Goal: Information Seeking & Learning: Learn about a topic

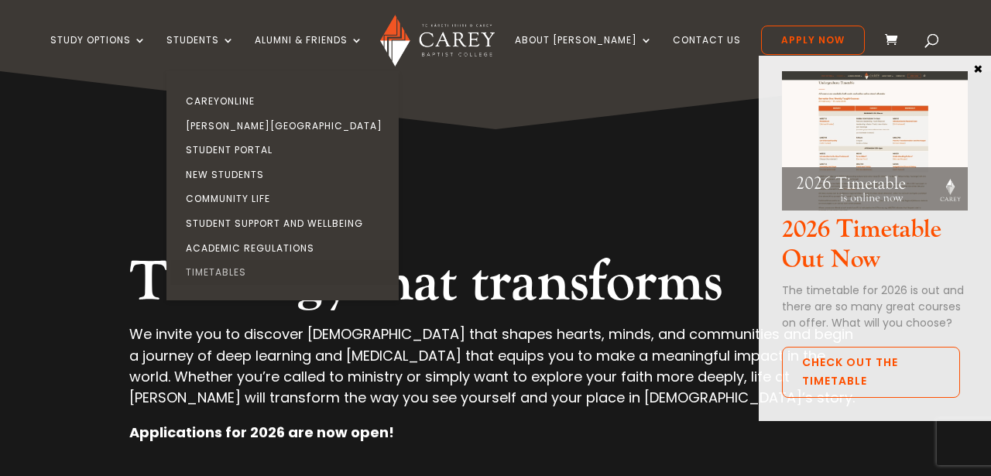
click at [254, 273] on link "Timetables" at bounding box center [286, 272] width 232 height 25
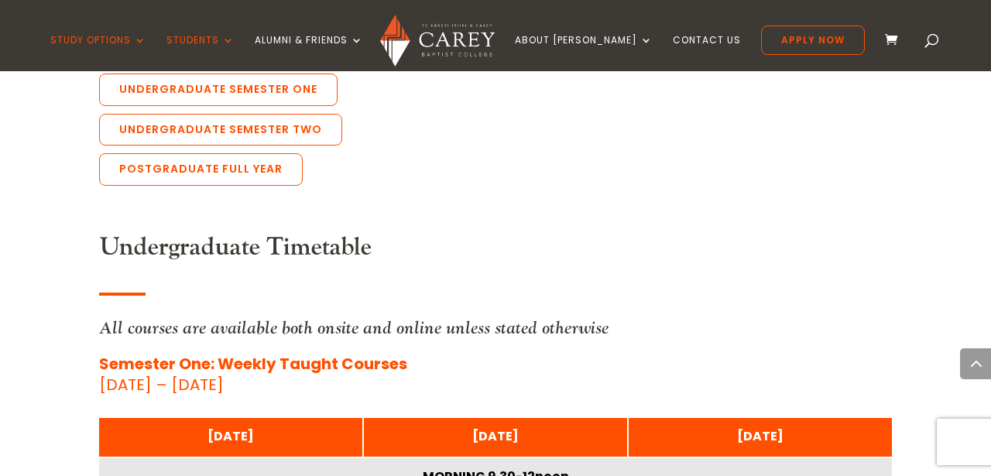
scroll to position [3587, 0]
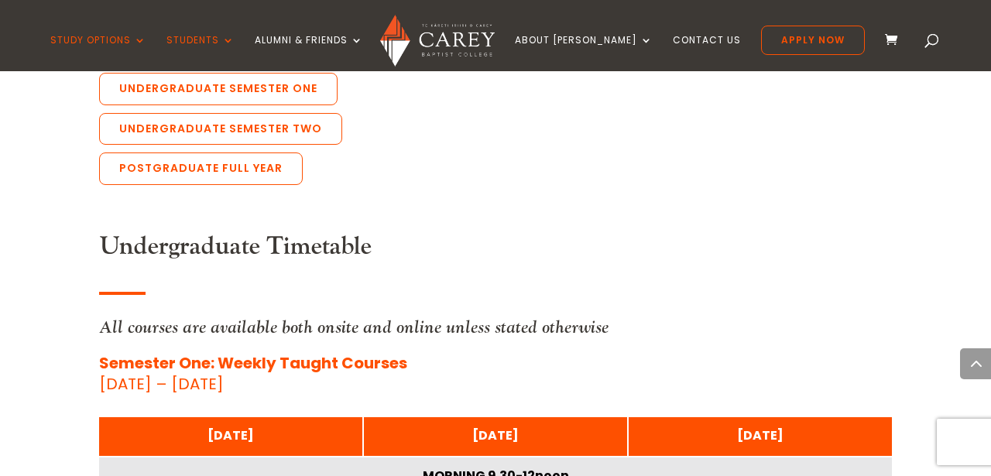
drag, startPoint x: 102, startPoint y: 367, endPoint x: 275, endPoint y: 369, distance: 172.7
click at [275, 369] on p "Semester One: Weekly Taught Courses [DATE] – [DATE]" at bounding box center [495, 374] width 793 height 42
click at [497, 353] on p "Semester One: Weekly Taught Courses [DATE] – [DATE]" at bounding box center [495, 374] width 793 height 42
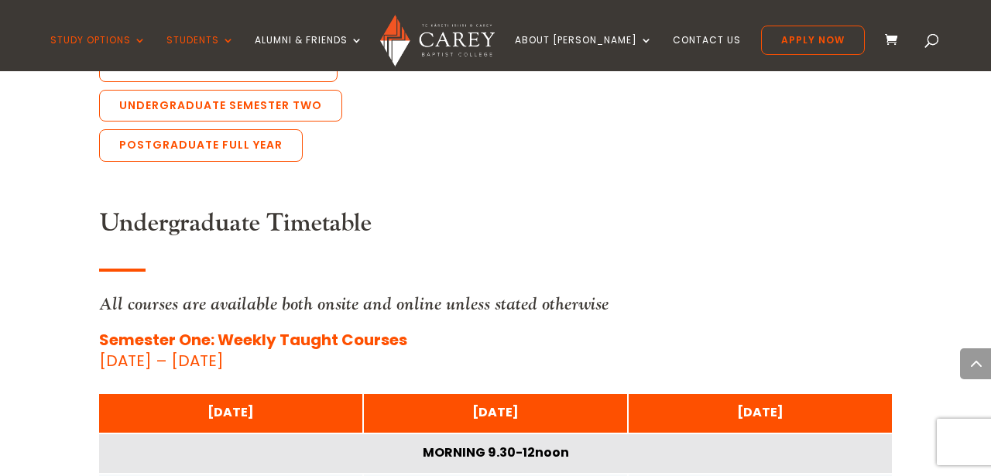
scroll to position [3664, 0]
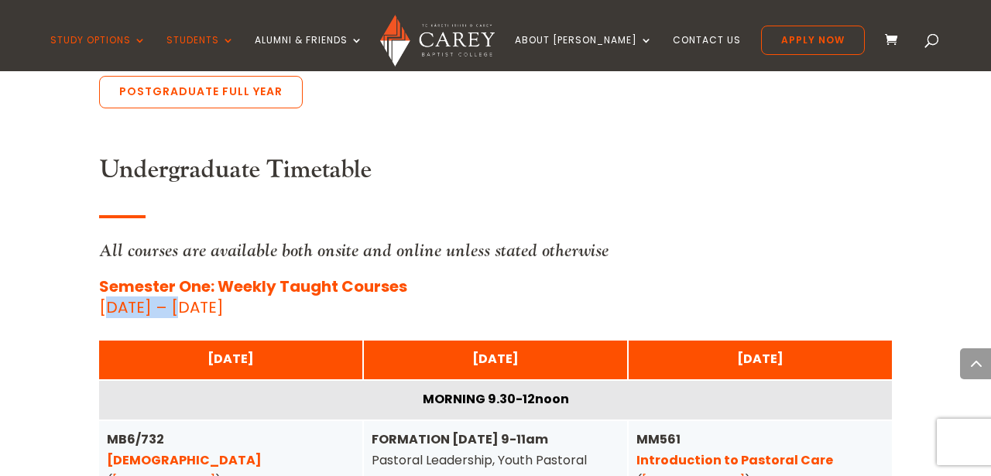
drag, startPoint x: 101, startPoint y: 286, endPoint x: 175, endPoint y: 290, distance: 74.5
click at [175, 290] on p "Semester One: Weekly Taught Courses [DATE] – [DATE]" at bounding box center [495, 297] width 793 height 42
